Goal: Task Accomplishment & Management: Use online tool/utility

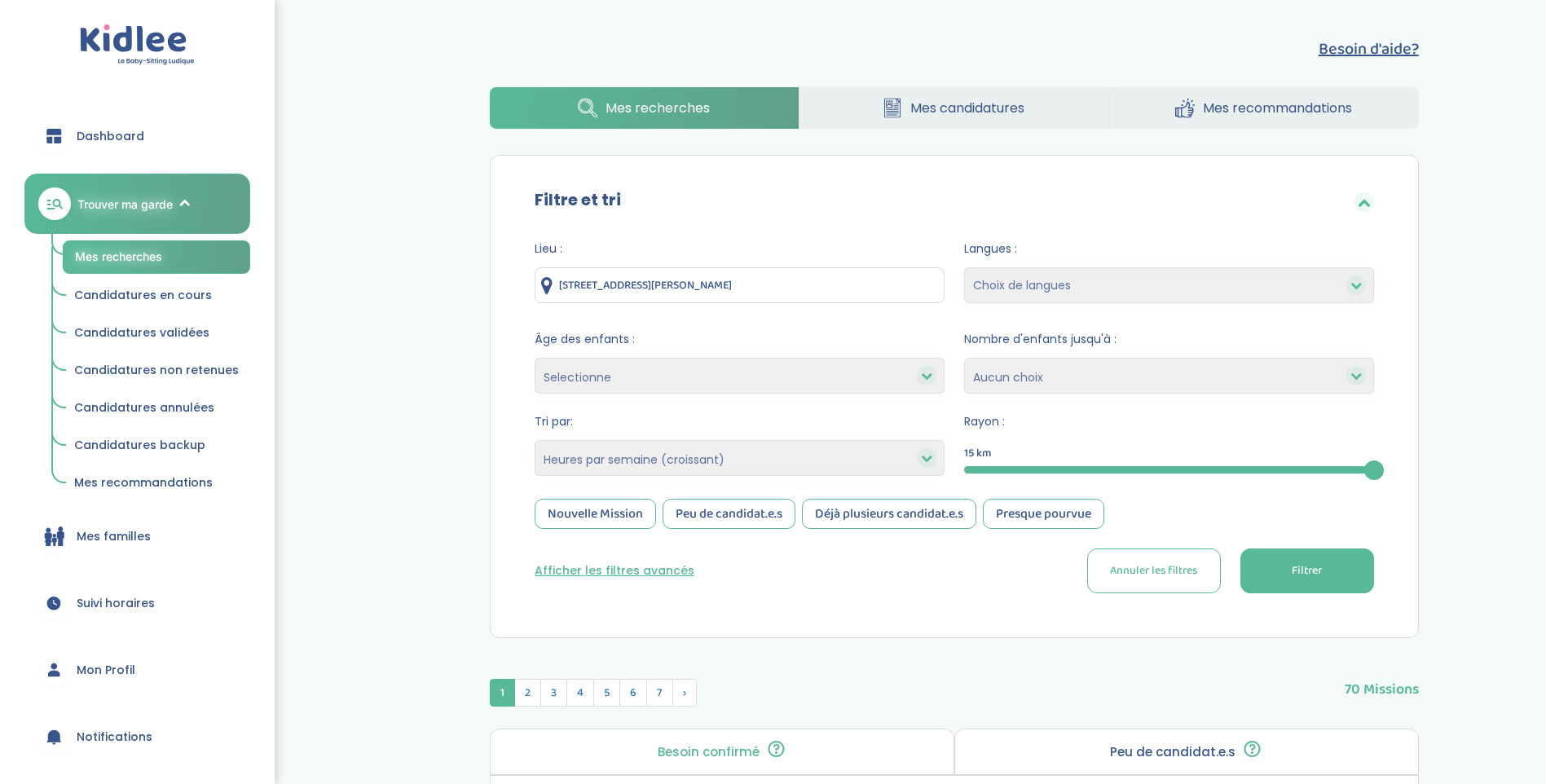
select select "hours_asc"
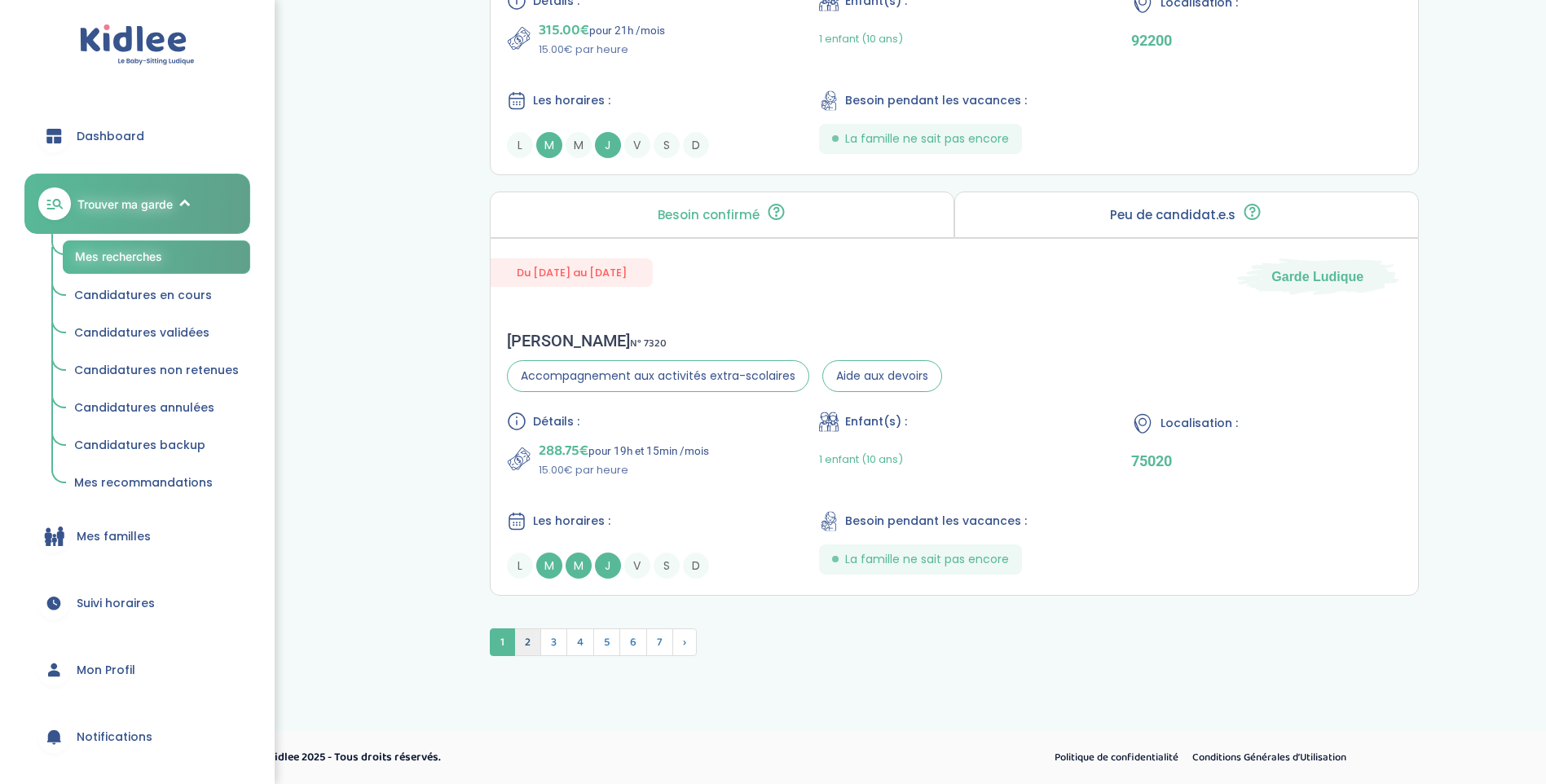
click at [522, 642] on span "2" at bounding box center [528, 642] width 27 height 28
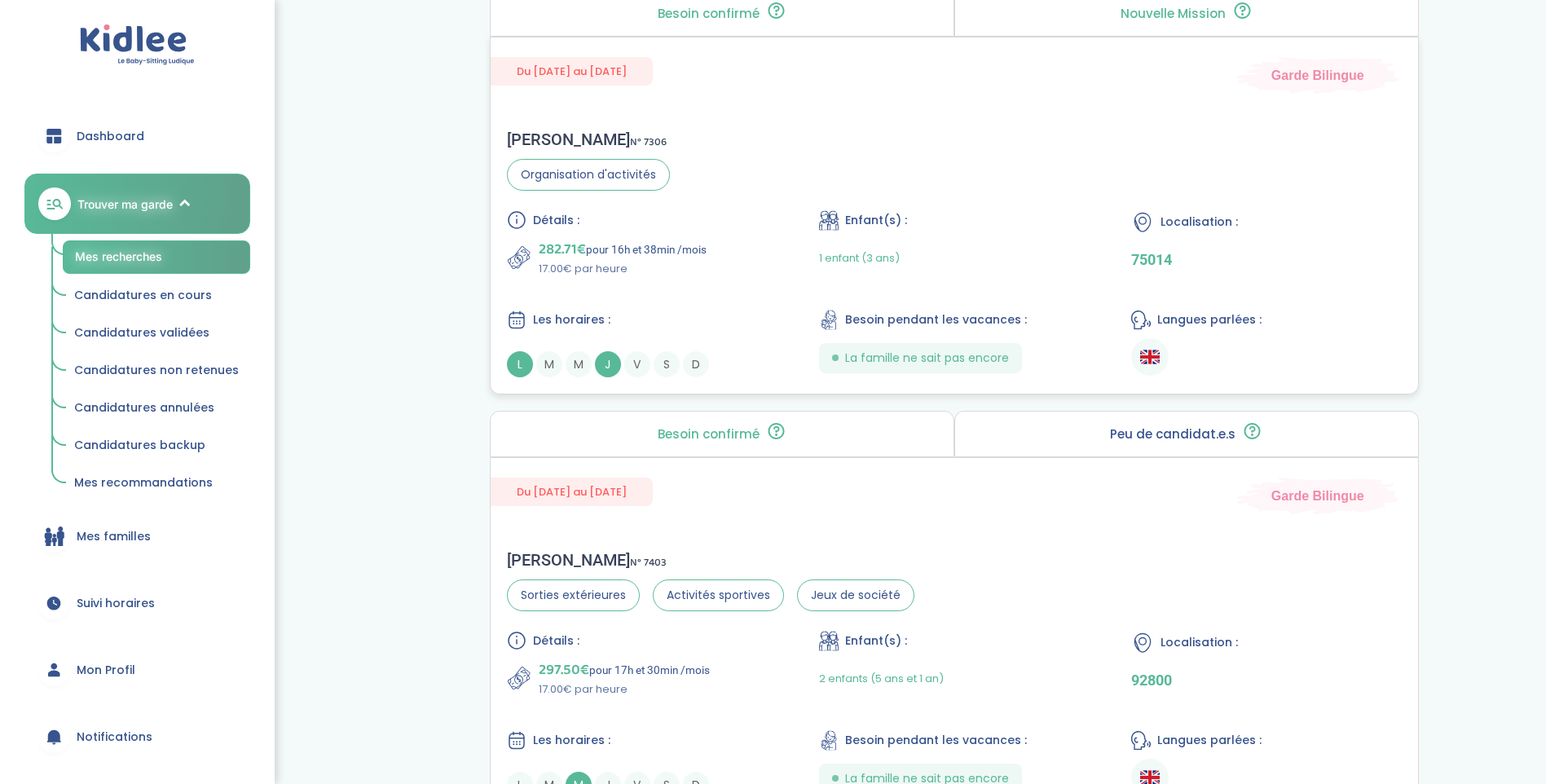
scroll to position [3344, 0]
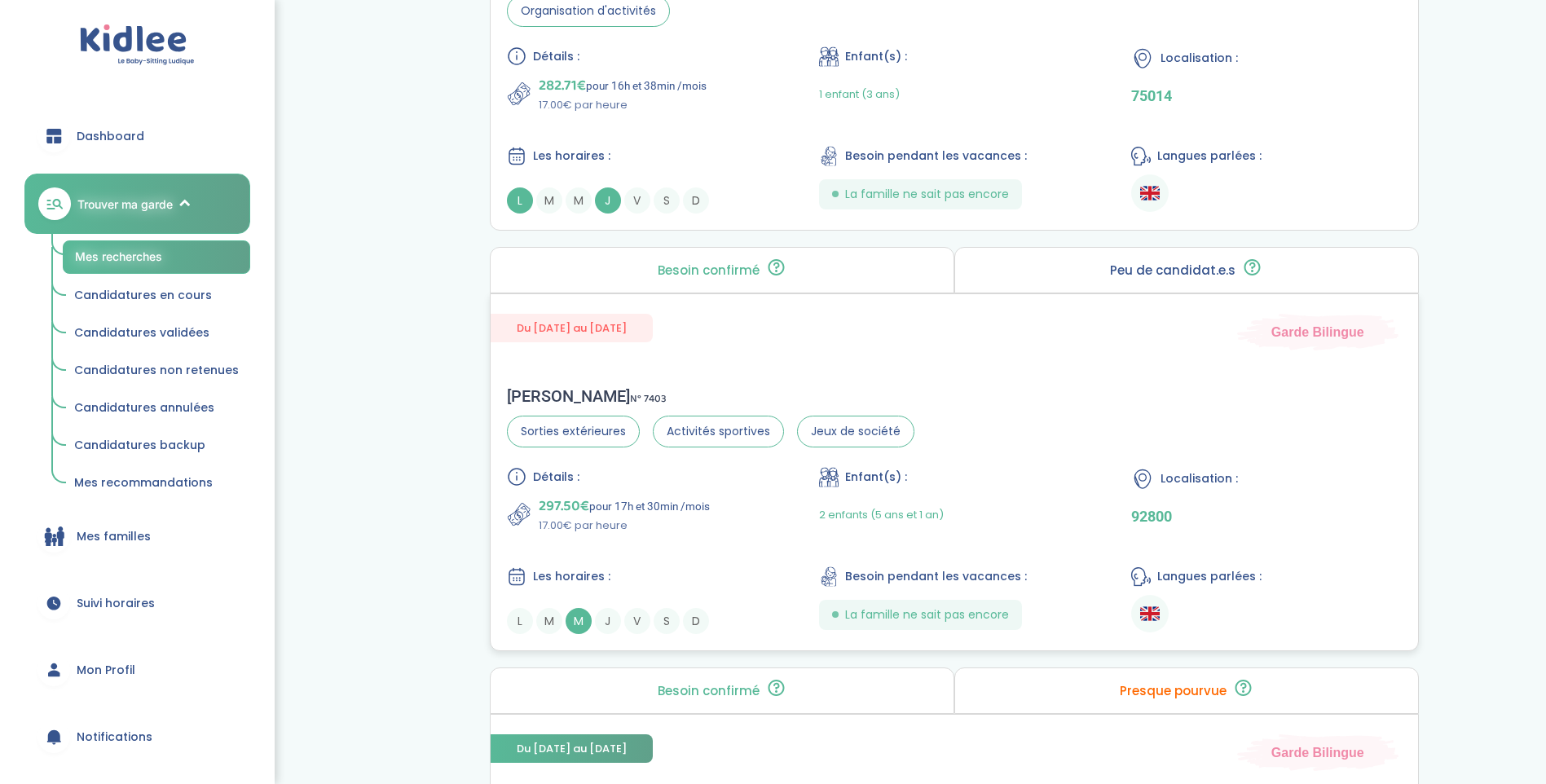
click at [580, 409] on div "[PERSON_NAME] N° 7403 Sorties extérieures Activités sportives Jeux de société" at bounding box center [711, 416] width 407 height 61
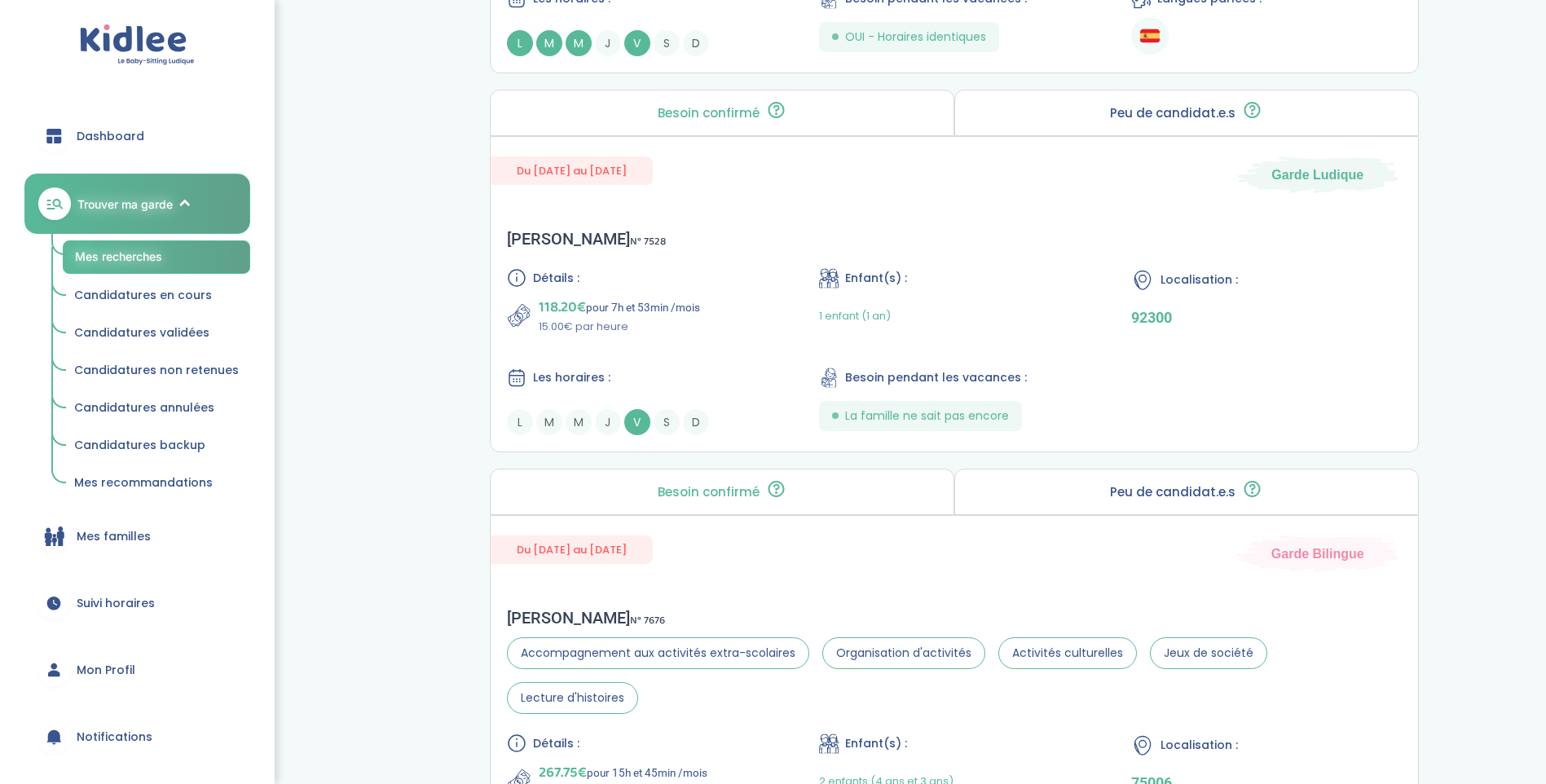
scroll to position [1633, 0]
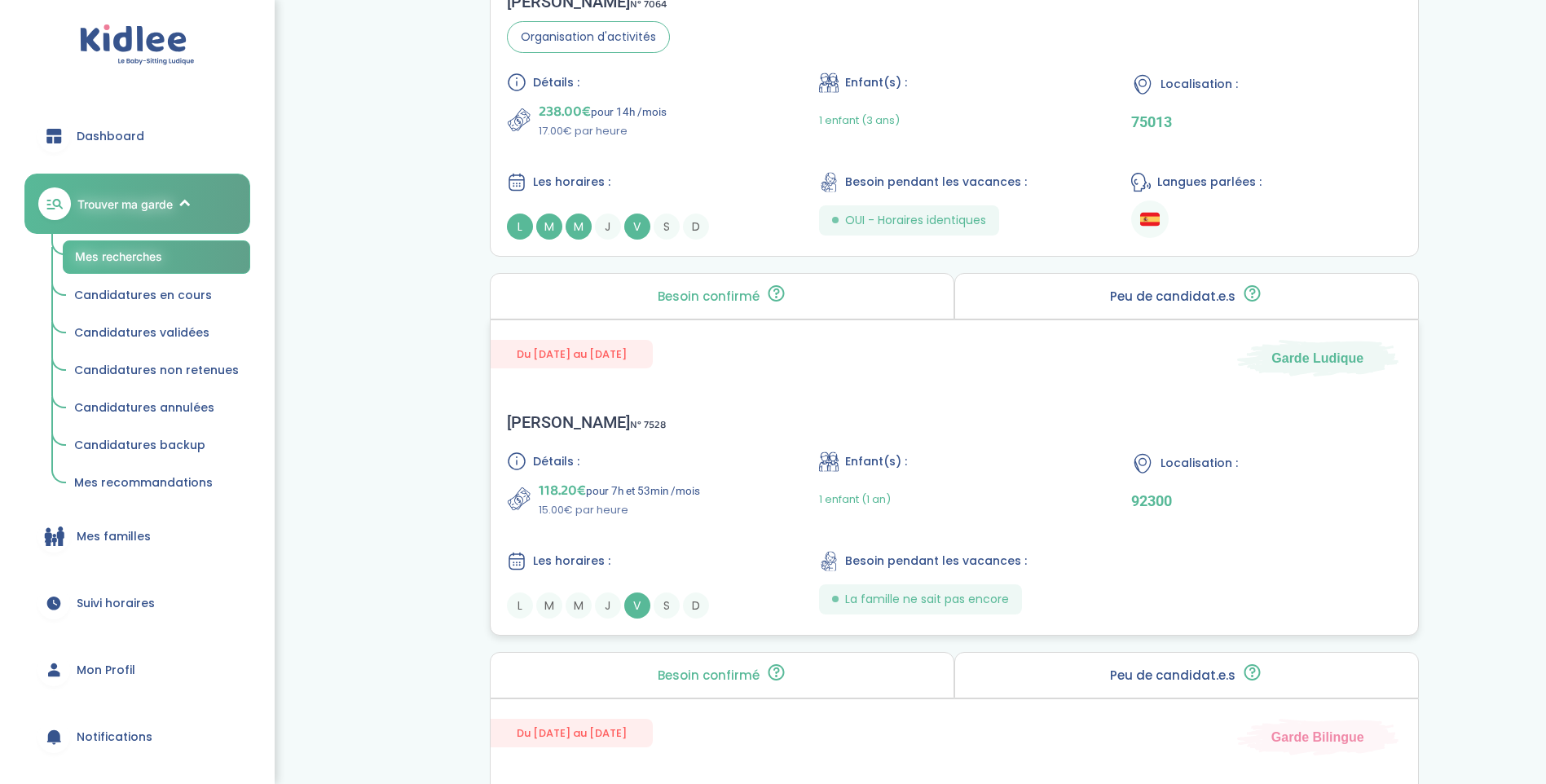
click at [557, 419] on div "[PERSON_NAME] N° 7528" at bounding box center [587, 421] width 159 height 19
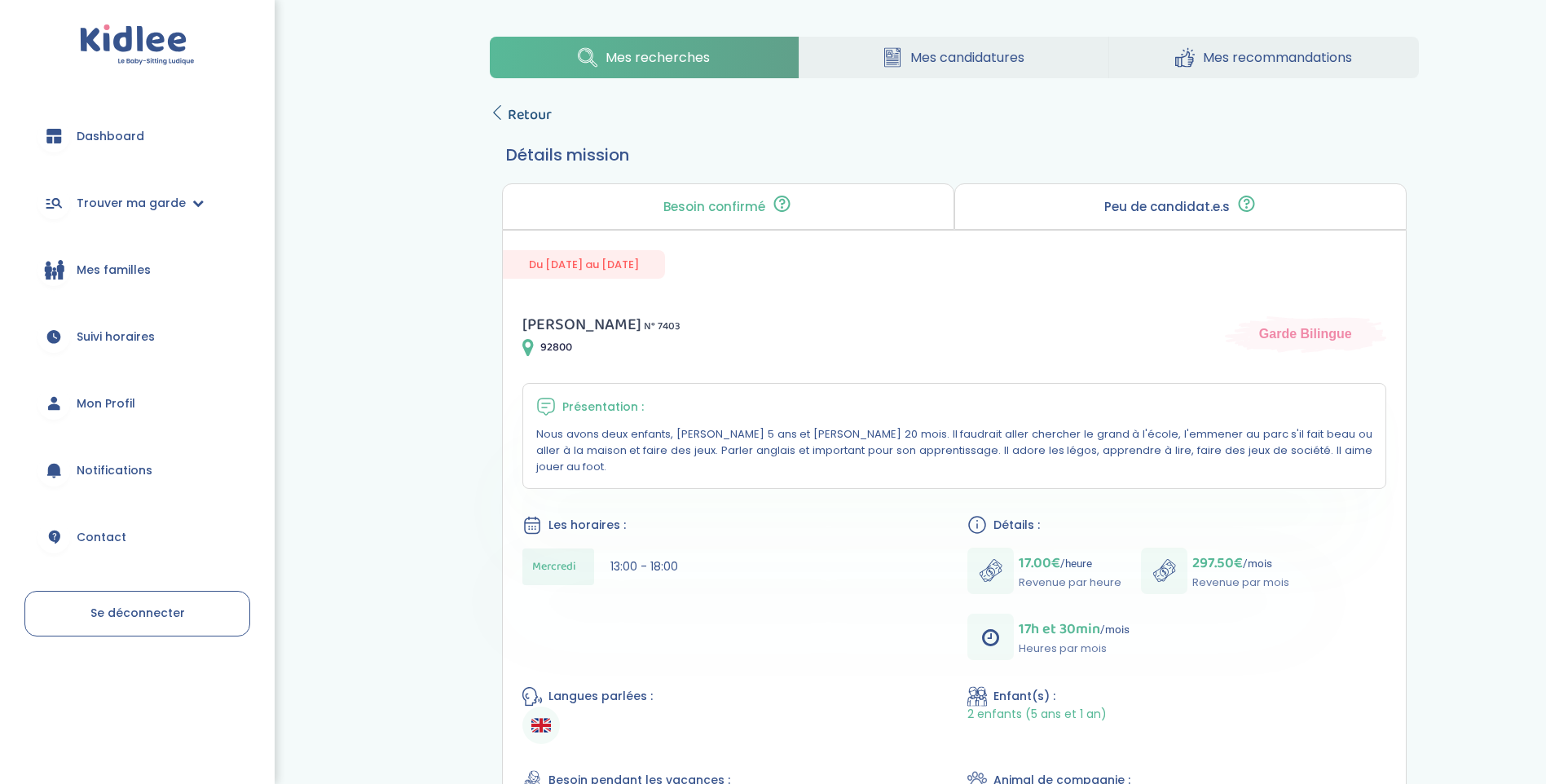
click at [493, 109] on icon at bounding box center [498, 112] width 15 height 15
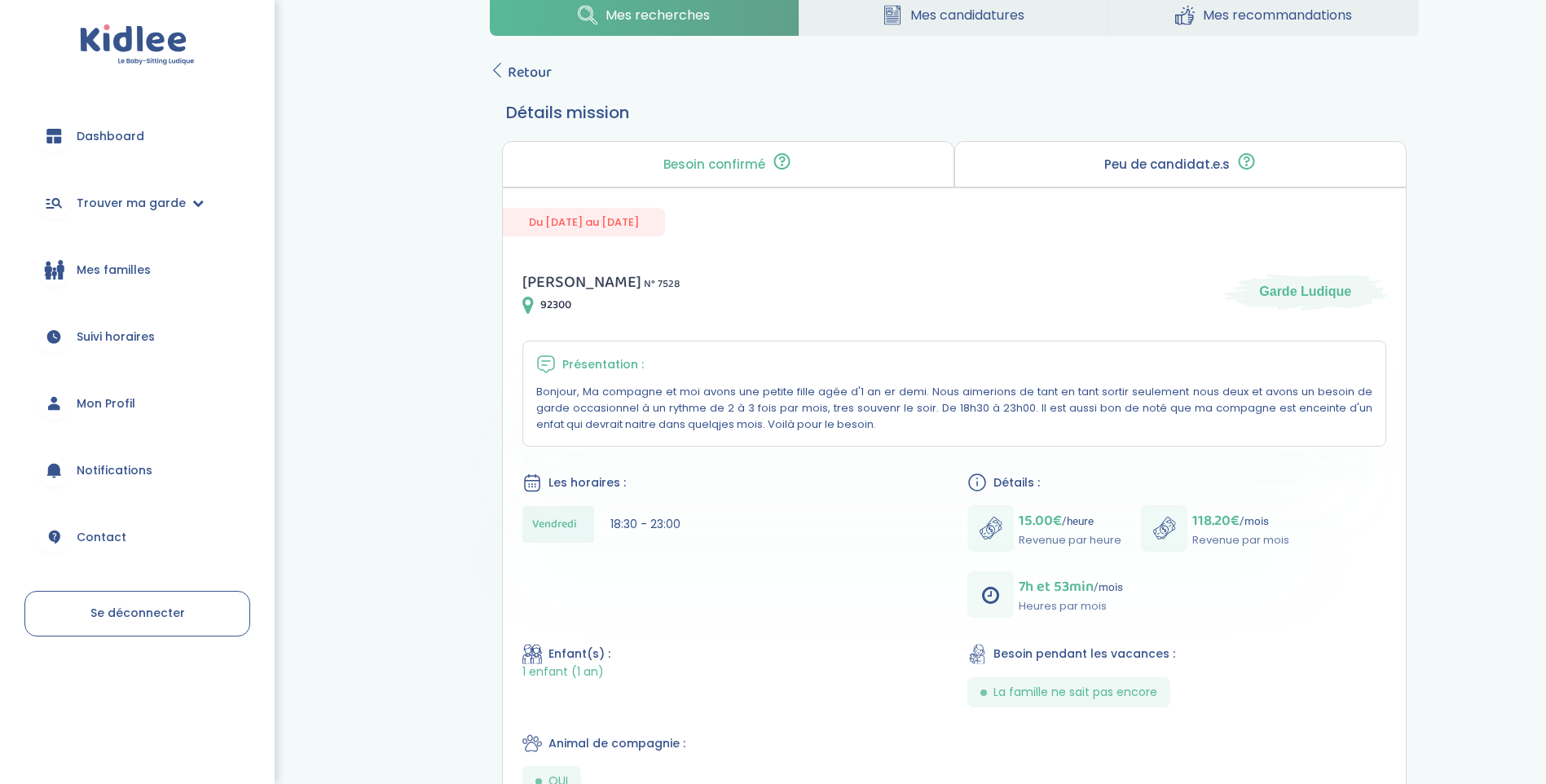
scroll to position [81, 0]
